Goal: Task Accomplishment & Management: Manage account settings

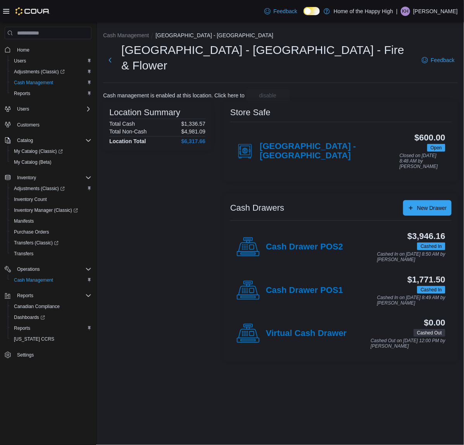
click at [430, 8] on p "[PERSON_NAME]" at bounding box center [436, 11] width 45 height 9
click at [401, 80] on span "Sign Out" at bounding box center [408, 78] width 21 height 8
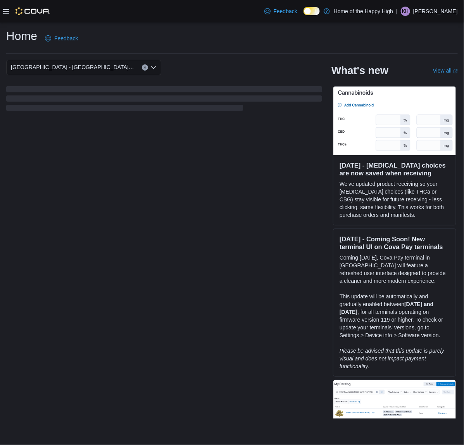
click at [323, 41] on div "Home Feedback" at bounding box center [232, 38] width 452 height 20
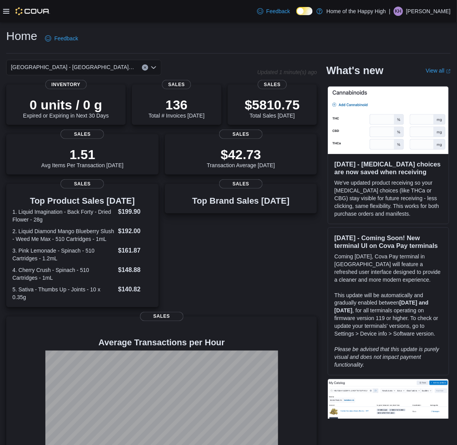
click at [439, 11] on p "Kathleen Hess" at bounding box center [428, 11] width 45 height 9
click at [396, 80] on span "Sign Out" at bounding box center [401, 78] width 21 height 8
